Goal: Transaction & Acquisition: Purchase product/service

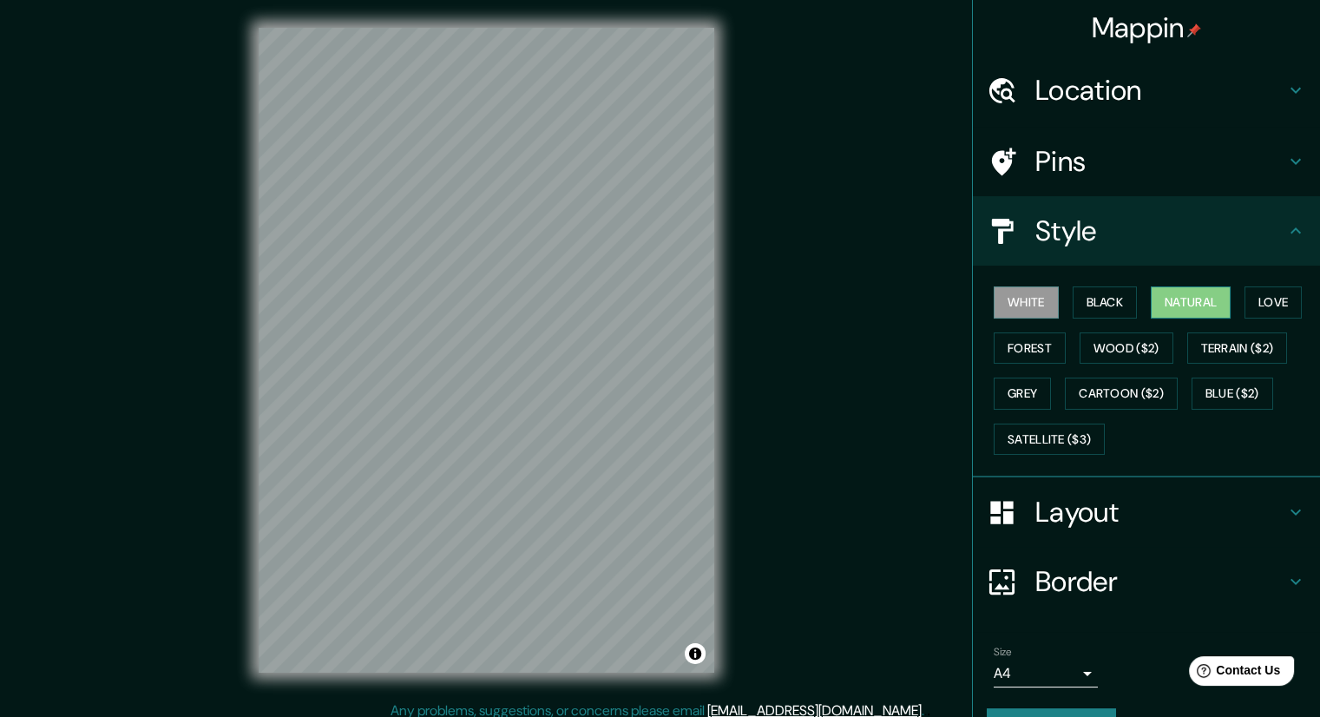
click at [1154, 302] on button "Natural" at bounding box center [1191, 302] width 80 height 32
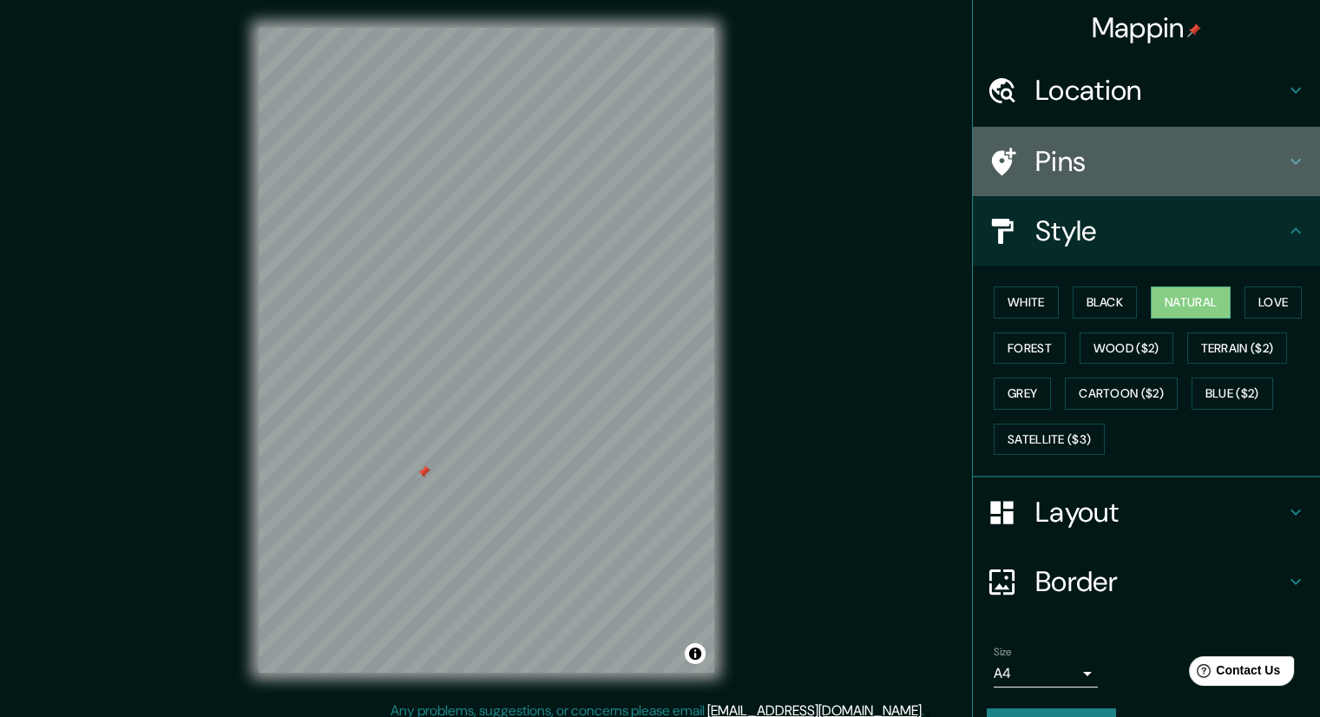
click at [1035, 170] on h4 "Pins" at bounding box center [1160, 161] width 250 height 35
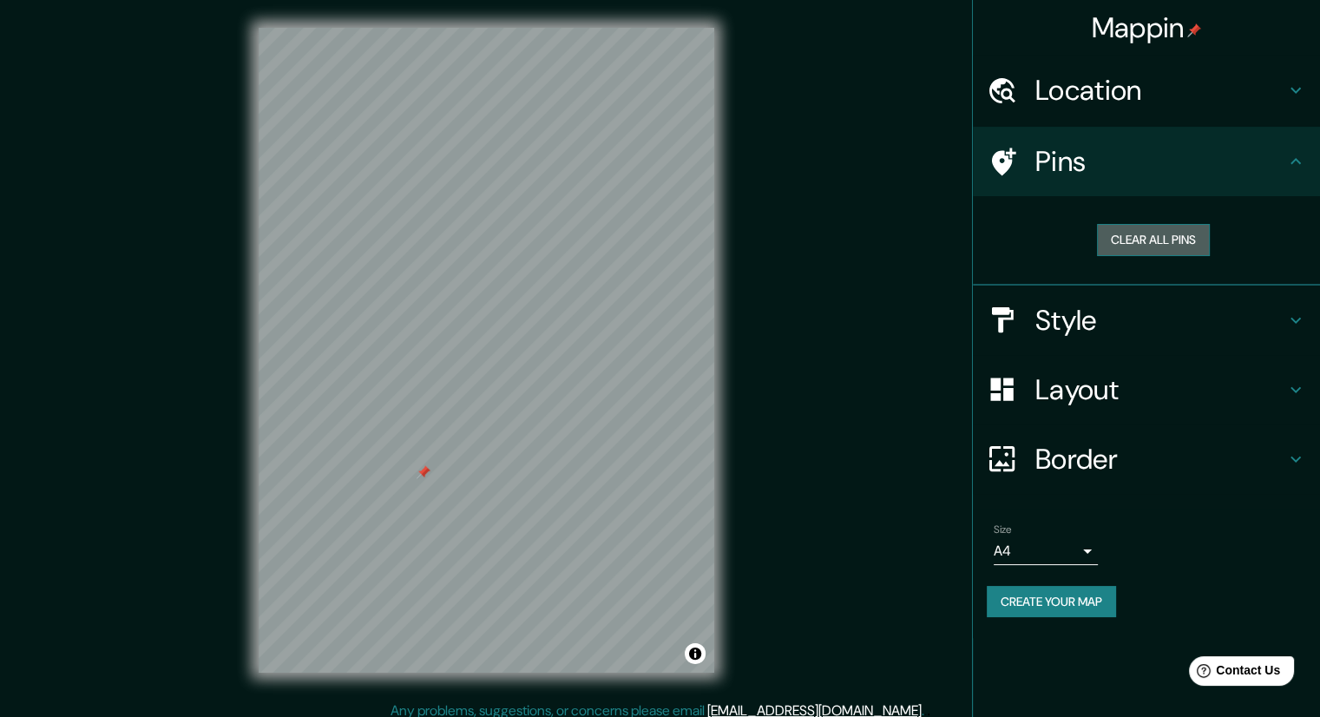
click at [1127, 236] on button "Clear all pins" at bounding box center [1153, 240] width 113 height 32
click at [1096, 597] on button "Create your map" at bounding box center [1051, 602] width 129 height 32
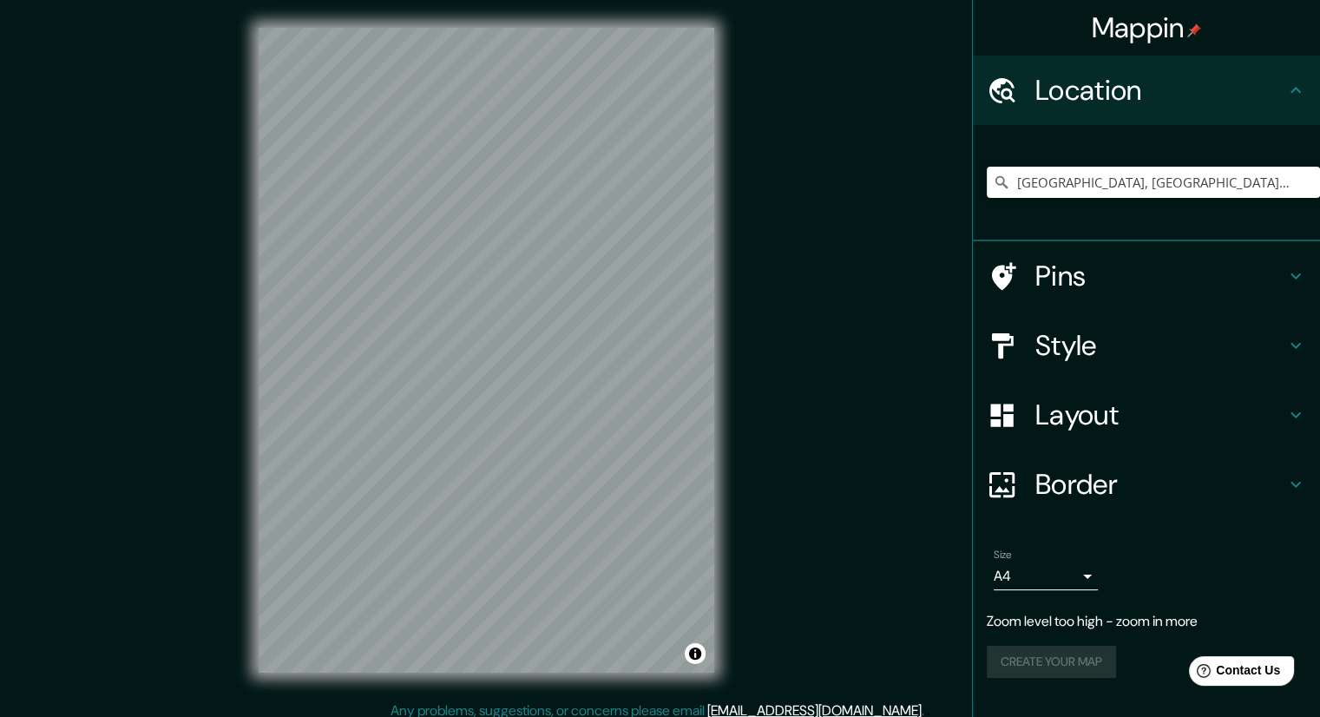
click at [1004, 179] on icon at bounding box center [1001, 182] width 17 height 17
click at [1012, 180] on input "[GEOGRAPHIC_DATA], [GEOGRAPHIC_DATA], [GEOGRAPHIC_DATA], [GEOGRAPHIC_DATA]" at bounding box center [1153, 182] width 333 height 31
click at [1057, 157] on div "[GEOGRAPHIC_DATA], [GEOGRAPHIC_DATA], [GEOGRAPHIC_DATA], [GEOGRAPHIC_DATA]" at bounding box center [1153, 182] width 333 height 87
click at [1055, 173] on input "[GEOGRAPHIC_DATA], [GEOGRAPHIC_DATA], [GEOGRAPHIC_DATA], [GEOGRAPHIC_DATA]" at bounding box center [1153, 182] width 333 height 31
click at [1055, 174] on input "[GEOGRAPHIC_DATA], [GEOGRAPHIC_DATA], [GEOGRAPHIC_DATA], [GEOGRAPHIC_DATA]" at bounding box center [1153, 182] width 333 height 31
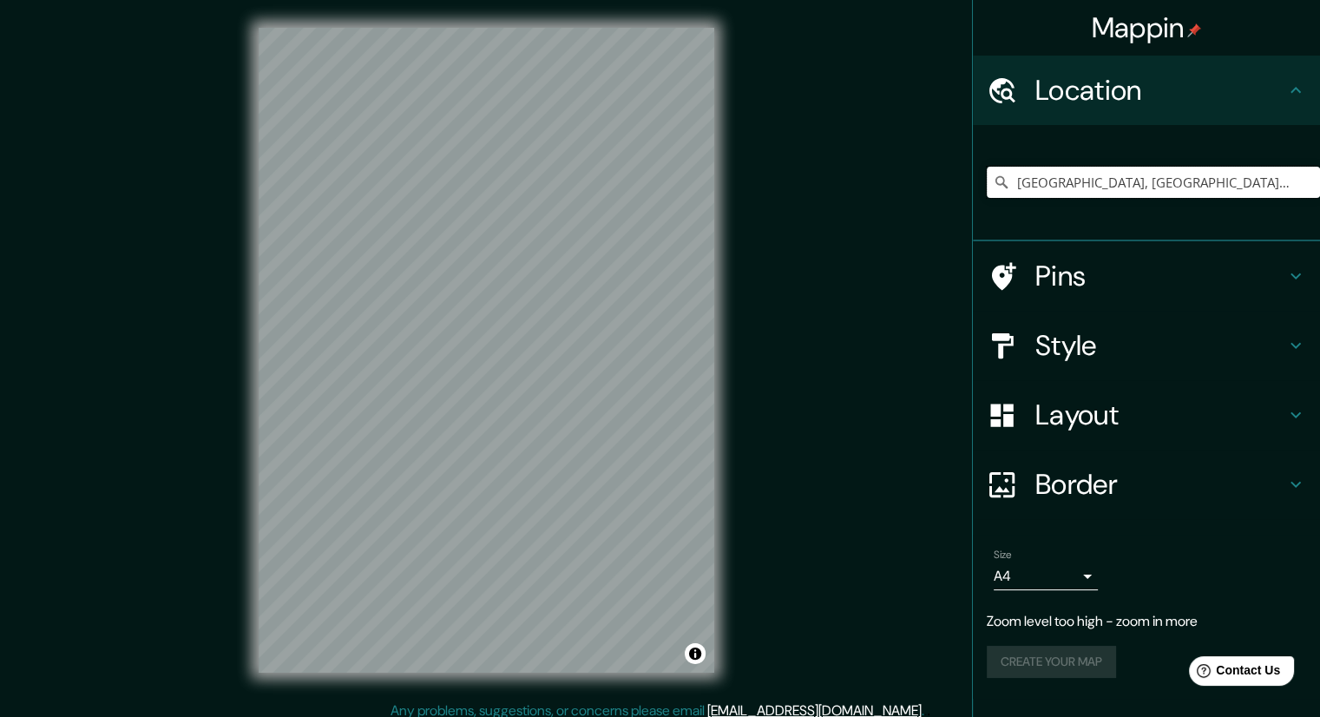
click at [1055, 174] on input "[GEOGRAPHIC_DATA], [GEOGRAPHIC_DATA], [GEOGRAPHIC_DATA], [GEOGRAPHIC_DATA]" at bounding box center [1153, 182] width 333 height 31
paste input "[GEOGRAPHIC_DATA], [GEOGRAPHIC_DATA], [GEOGRAPHIC_DATA], [GEOGRAPHIC_DATA]"
type input "[GEOGRAPHIC_DATA], [GEOGRAPHIC_DATA], [GEOGRAPHIC_DATA], [GEOGRAPHIC_DATA]"
click at [1079, 338] on h4 "Style" at bounding box center [1160, 345] width 250 height 35
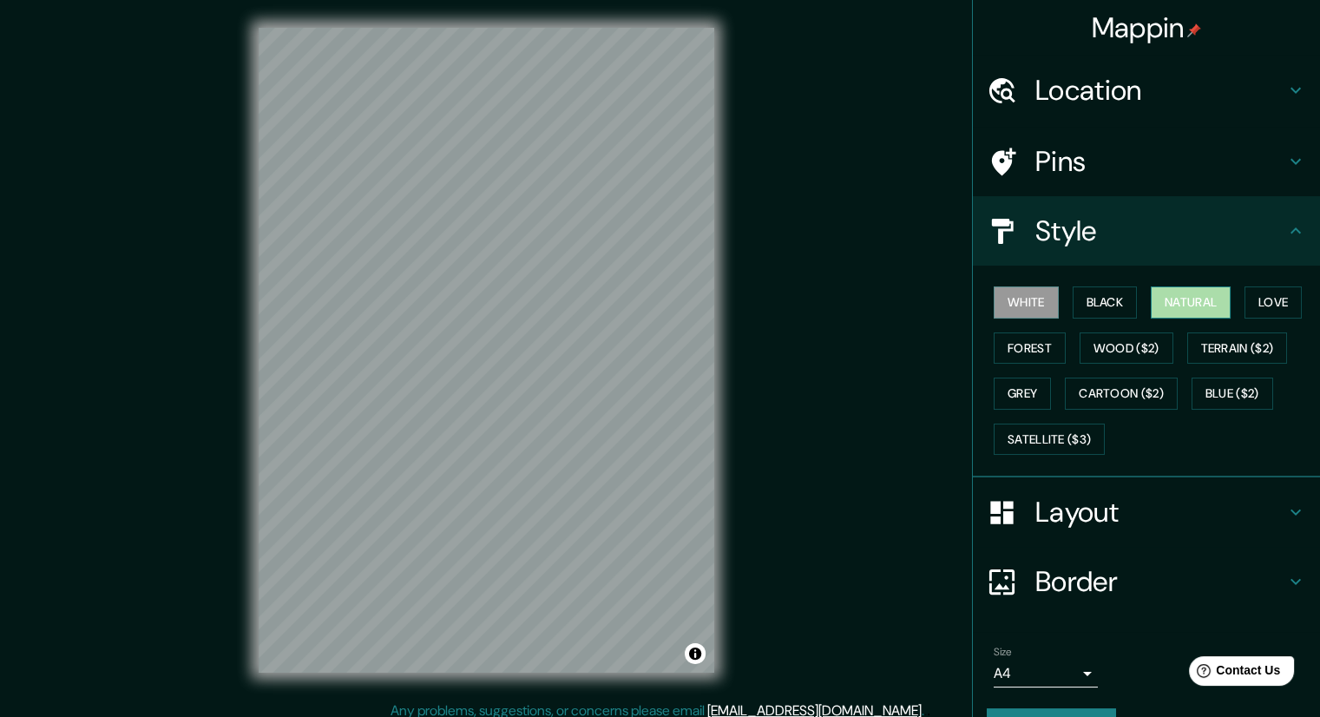
click at [1191, 306] on button "Natural" at bounding box center [1191, 302] width 80 height 32
click at [1122, 302] on button "Black" at bounding box center [1105, 302] width 65 height 32
click at [1195, 303] on button "Natural" at bounding box center [1191, 302] width 80 height 32
click at [1285, 307] on button "Love" at bounding box center [1273, 302] width 57 height 32
click at [1033, 328] on div "White Black Natural Love Forest Wood ($2) Terrain ($2) Grey Cartoon ($2) Blue (…" at bounding box center [1153, 370] width 333 height 182
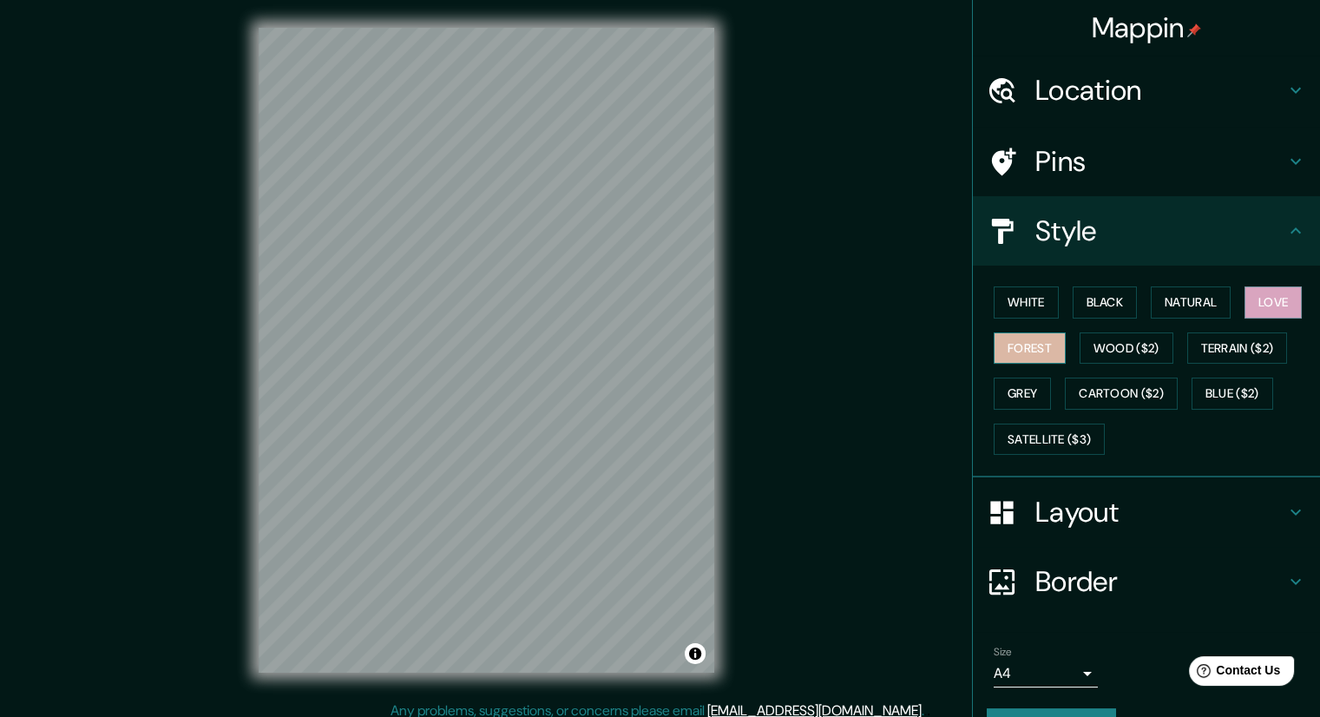
click at [1013, 355] on button "Forest" at bounding box center [1030, 348] width 72 height 32
click at [1083, 355] on button "Wood ($2)" at bounding box center [1127, 348] width 94 height 32
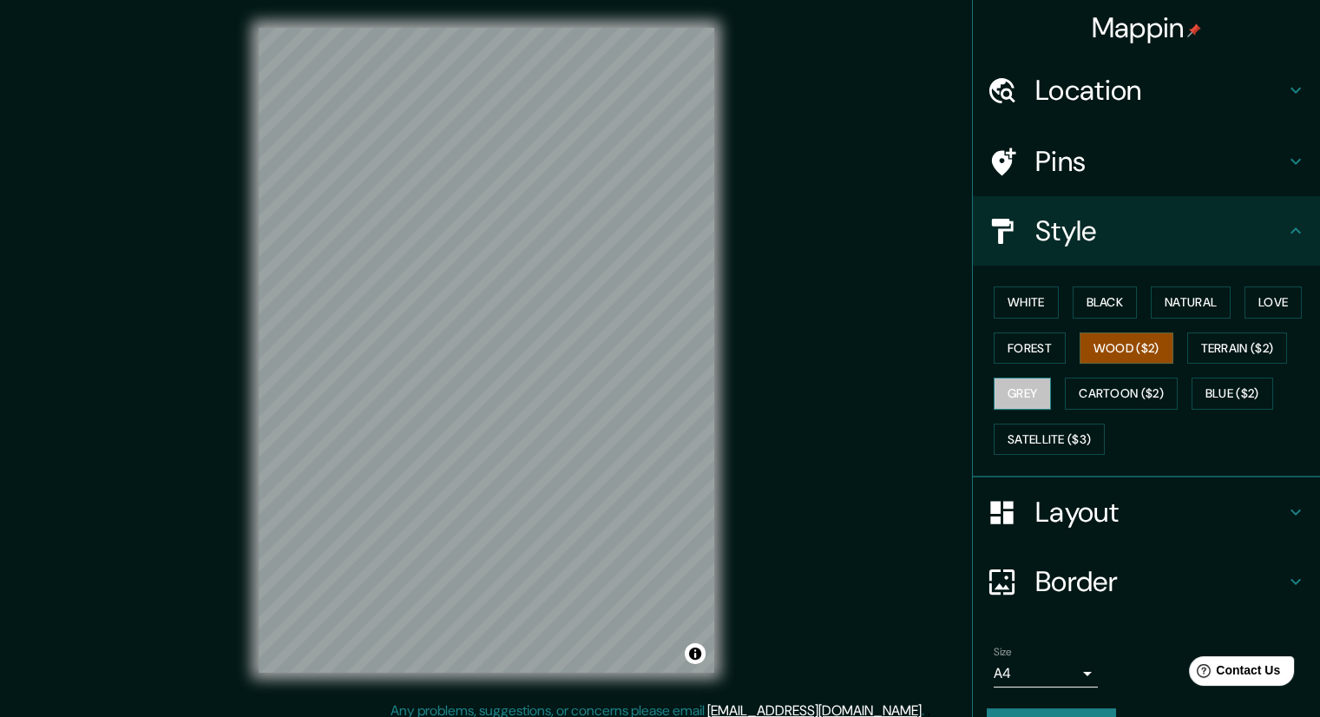
click at [1001, 398] on button "Grey" at bounding box center [1022, 394] width 57 height 32
click at [1165, 306] on button "Natural" at bounding box center [1191, 302] width 80 height 32
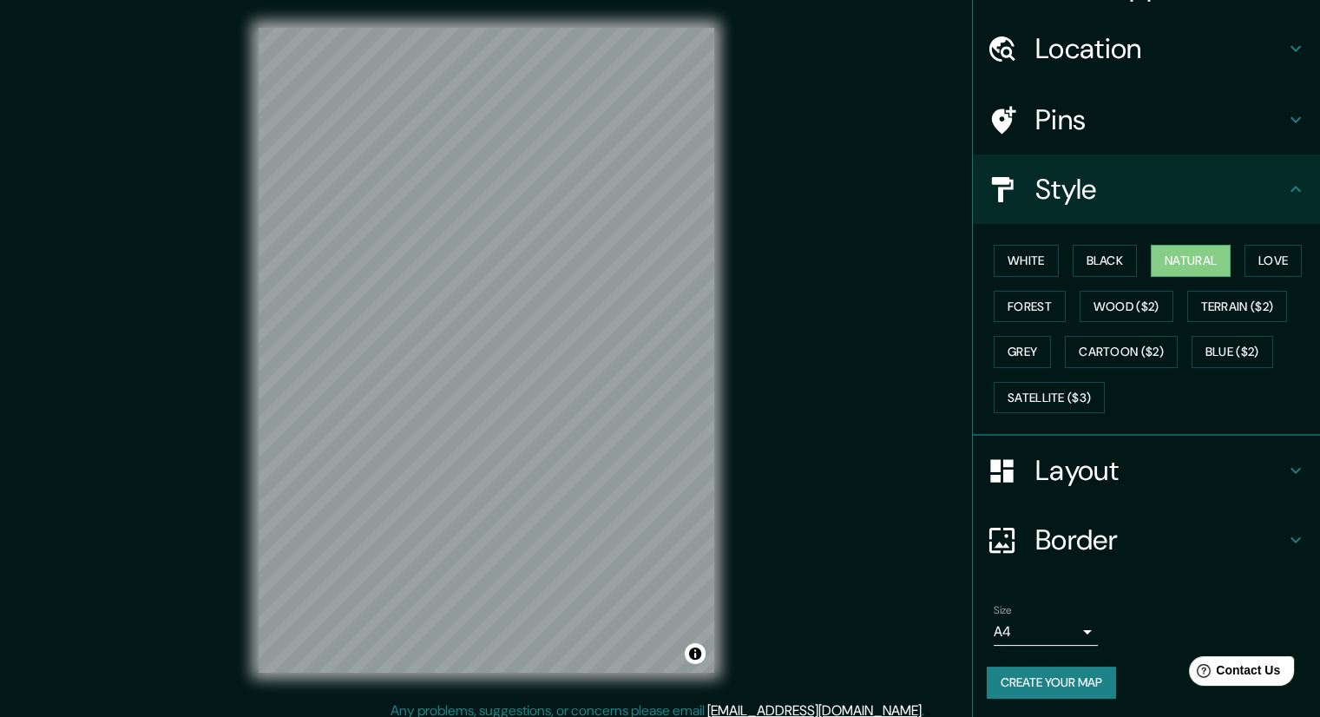
click at [1023, 674] on button "Create your map" at bounding box center [1051, 683] width 129 height 32
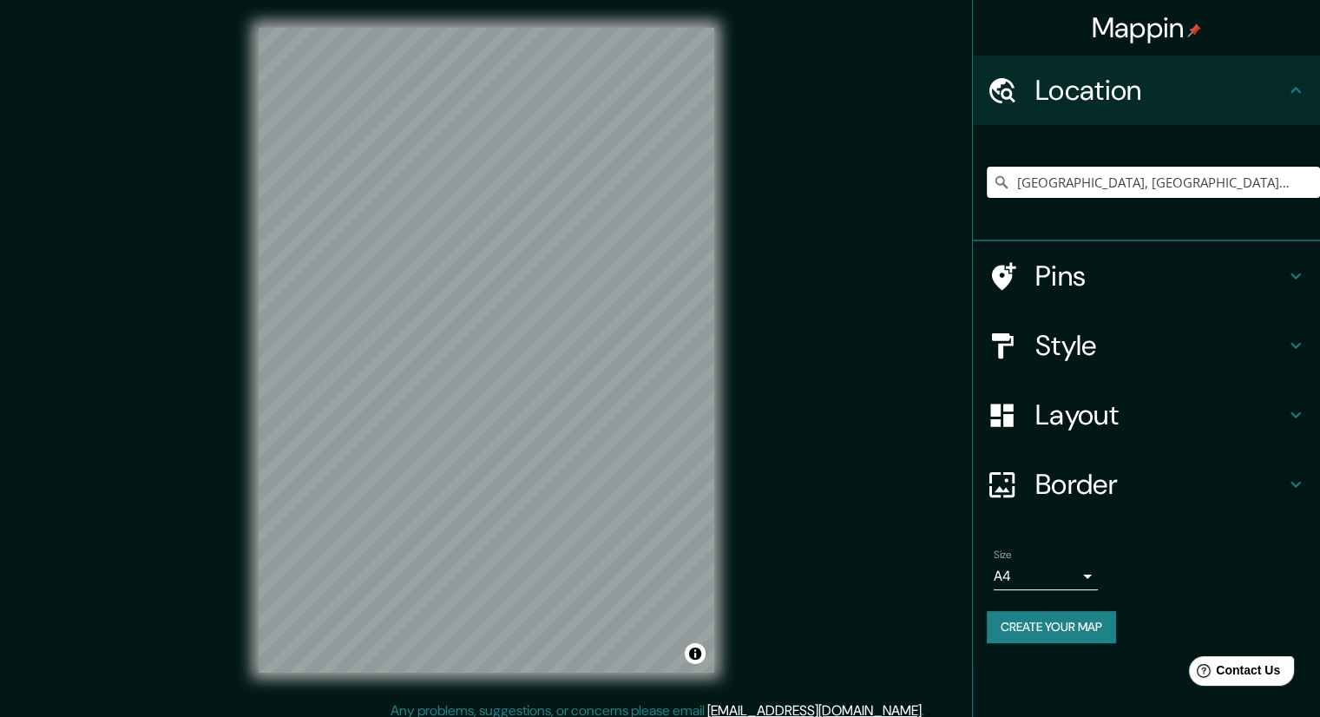
click at [1288, 170] on input "El Paso, Quillacollo, Departamento de Cochabamba, Bolivia" at bounding box center [1153, 182] width 333 height 31
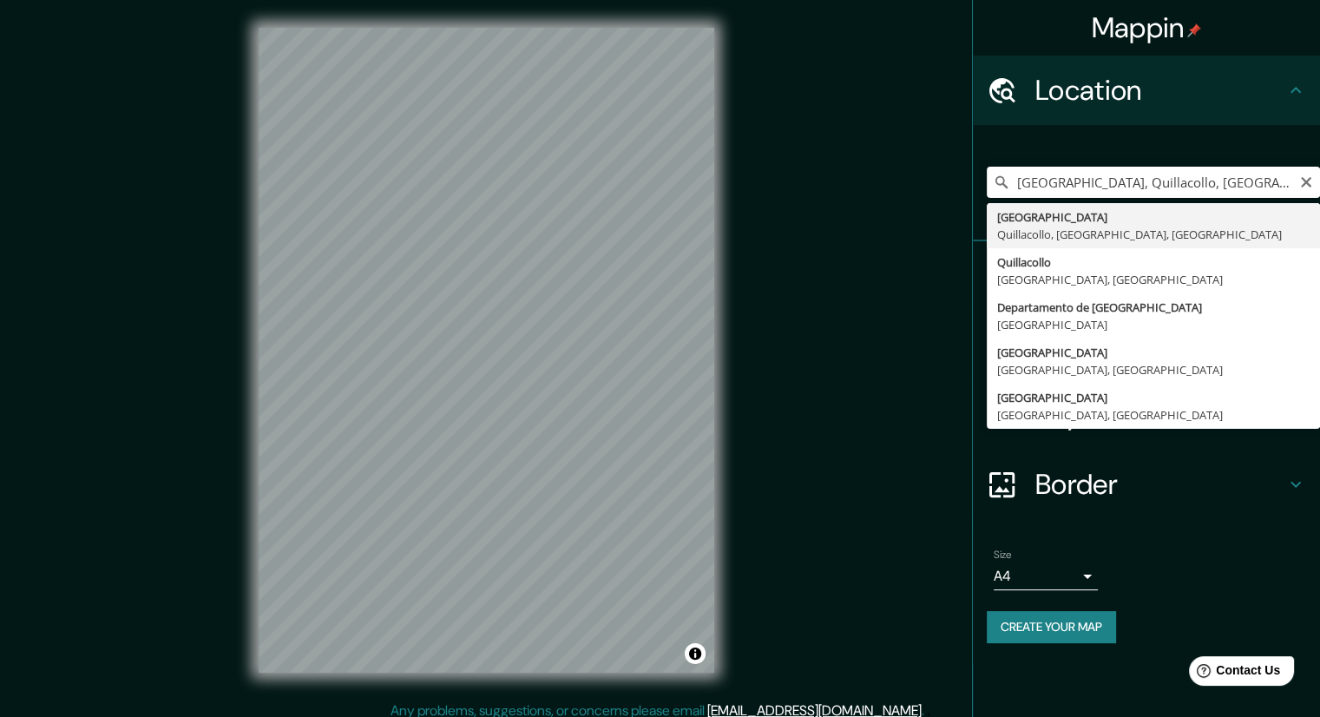
type input "El Paso, Quillacollo, Departamento de Cochabamba, Bolivia"
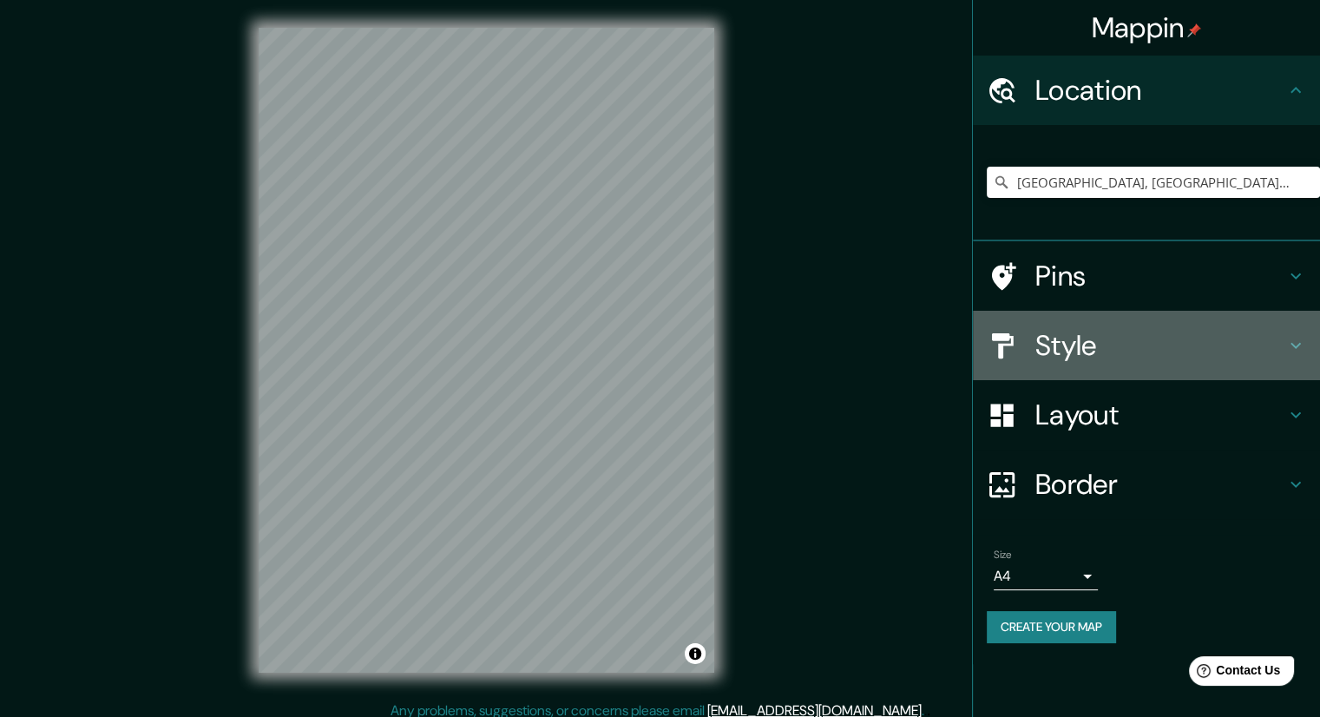
click at [1097, 332] on h4 "Style" at bounding box center [1160, 345] width 250 height 35
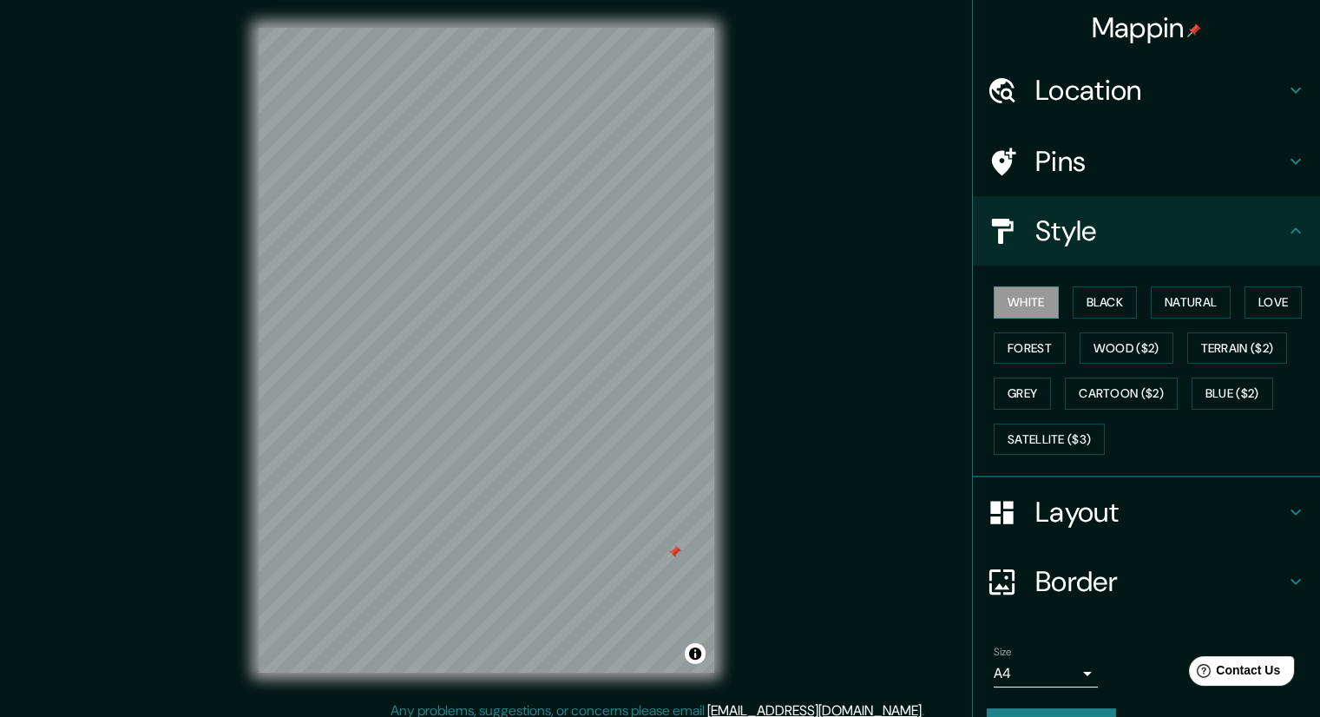
scroll to position [42, 0]
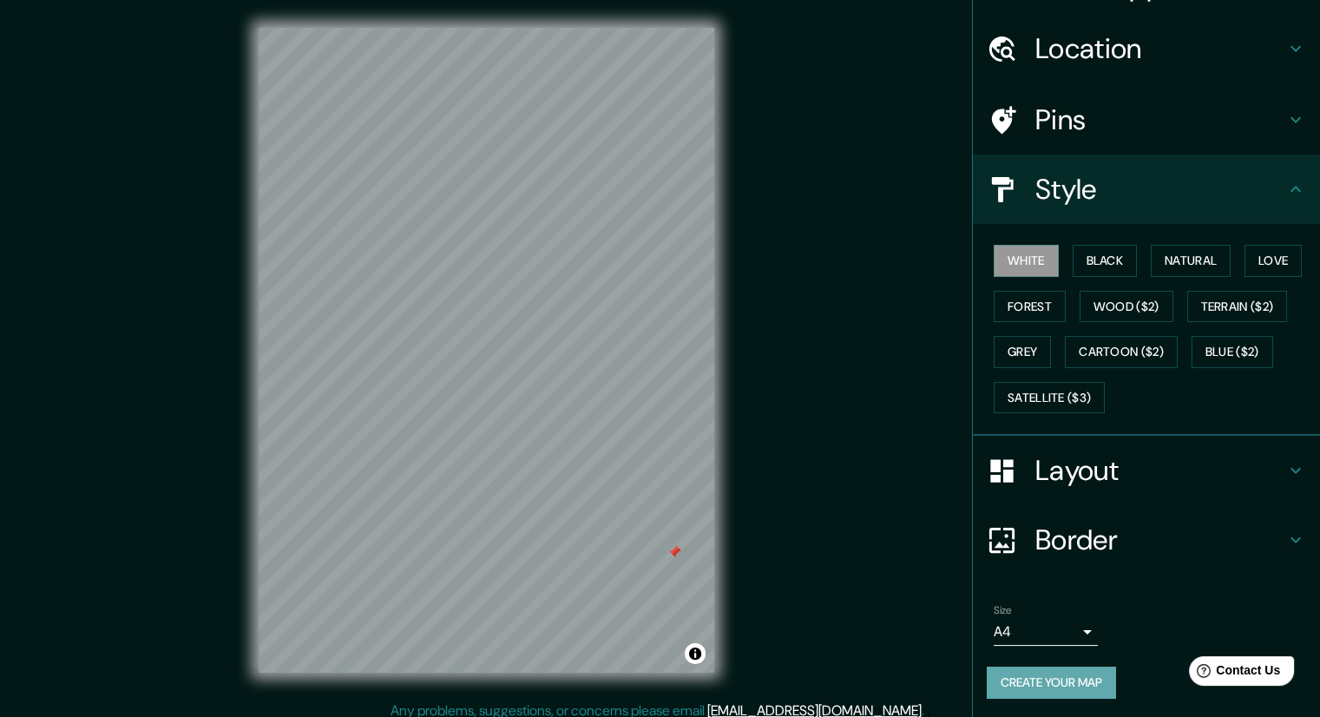
click at [1031, 692] on button "Create your map" at bounding box center [1051, 683] width 129 height 32
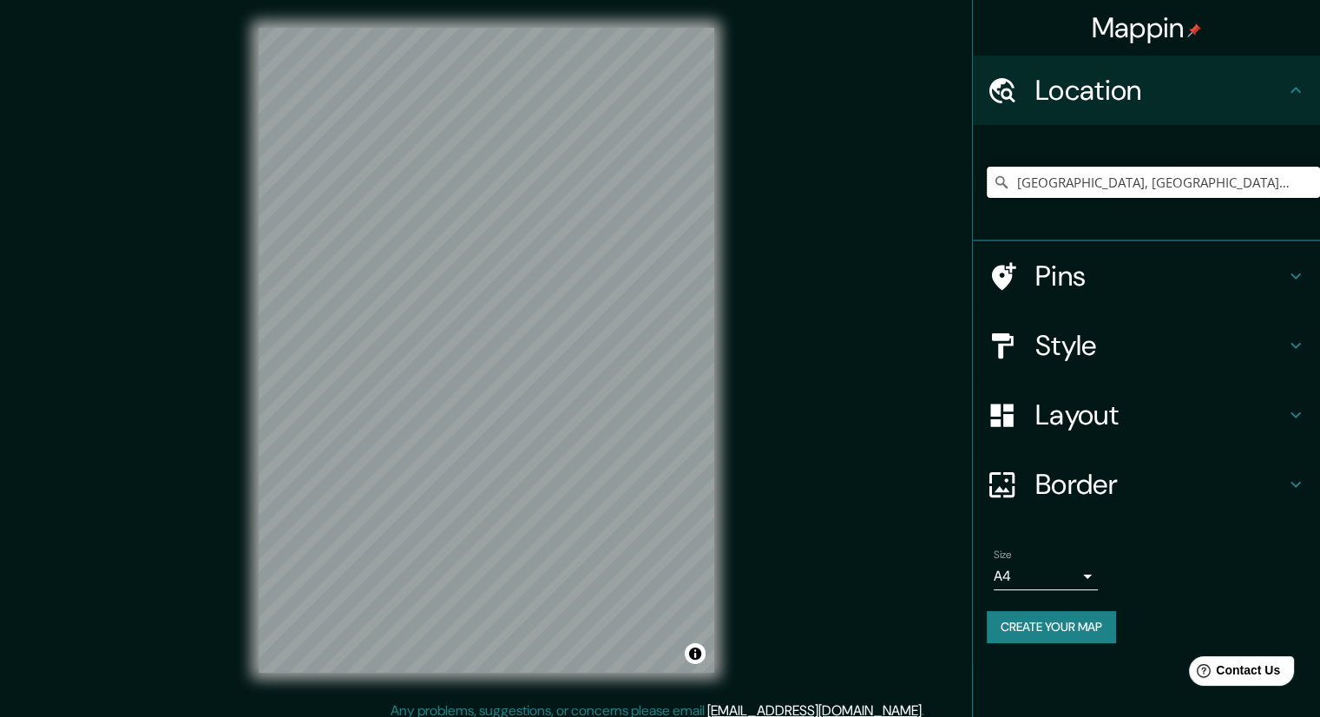
click at [1097, 180] on input "[GEOGRAPHIC_DATA], [GEOGRAPHIC_DATA], [GEOGRAPHIC_DATA], [GEOGRAPHIC_DATA]" at bounding box center [1153, 182] width 333 height 31
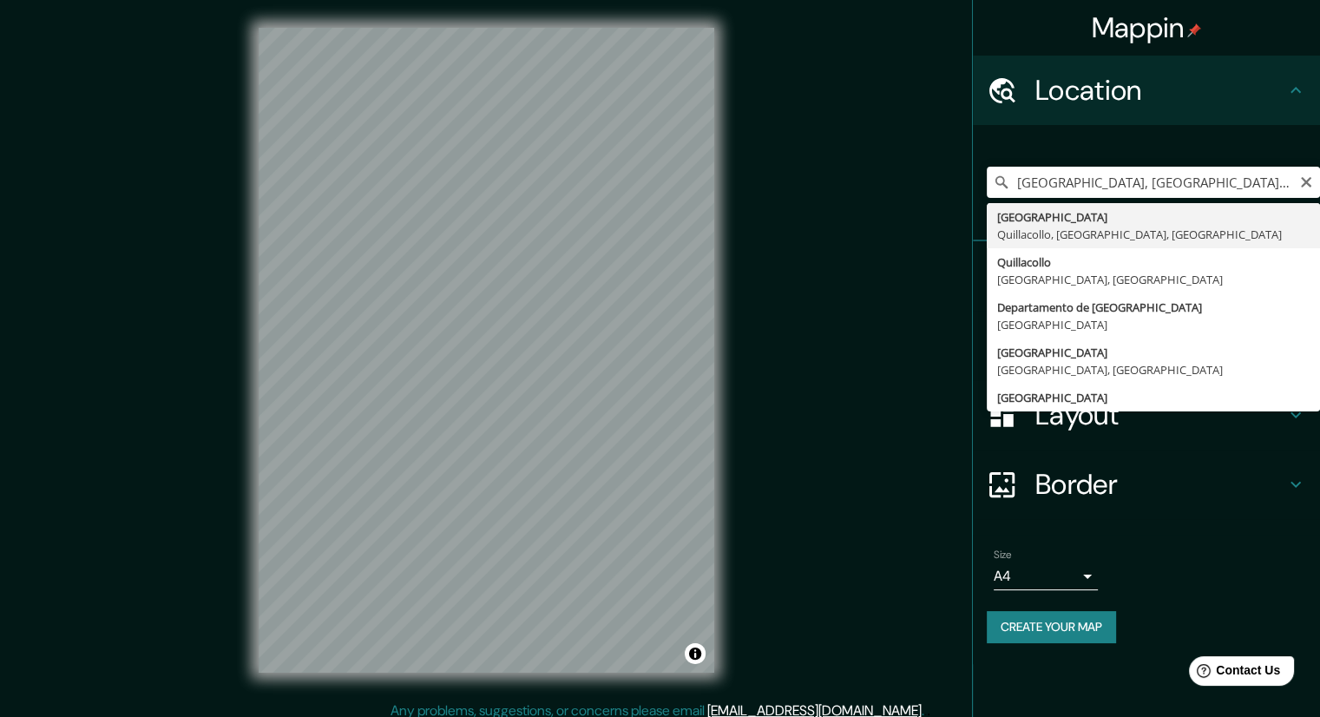
type input "[GEOGRAPHIC_DATA], [GEOGRAPHIC_DATA], [GEOGRAPHIC_DATA], [GEOGRAPHIC_DATA]"
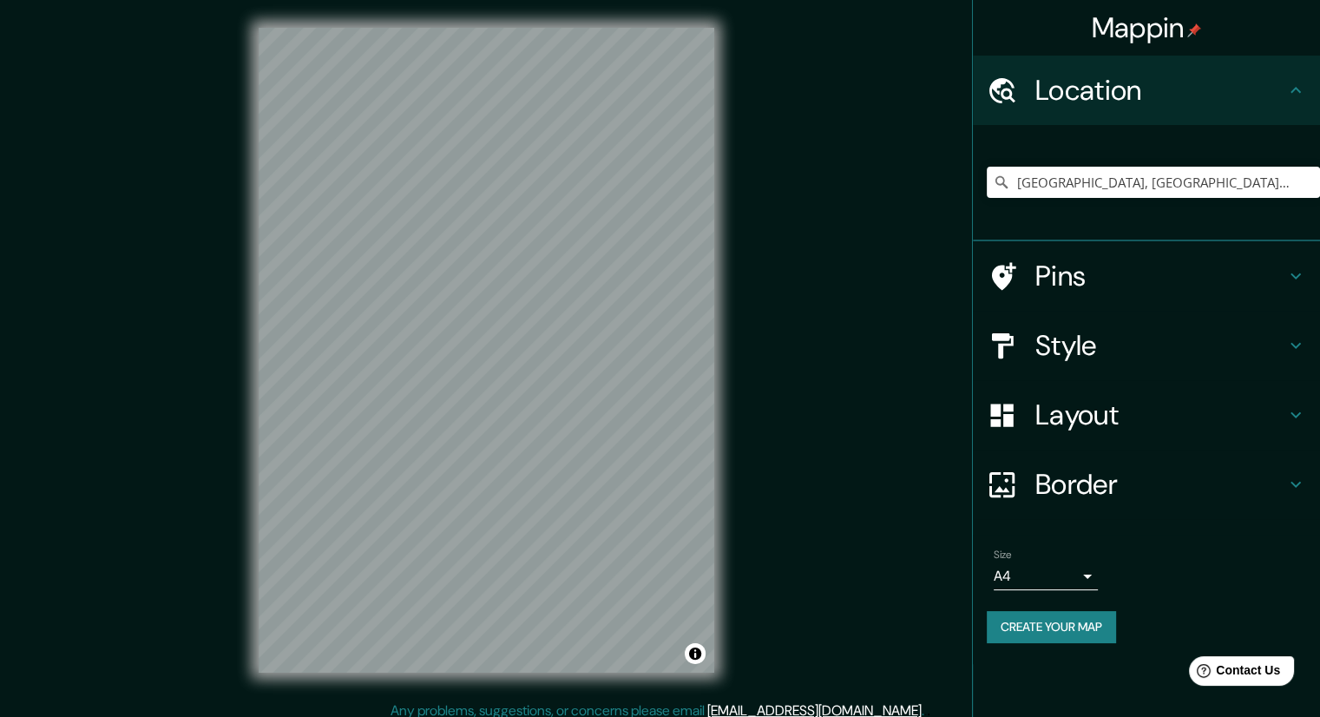
click at [1042, 628] on button "Create your map" at bounding box center [1051, 627] width 129 height 32
